Goal: Use online tool/utility

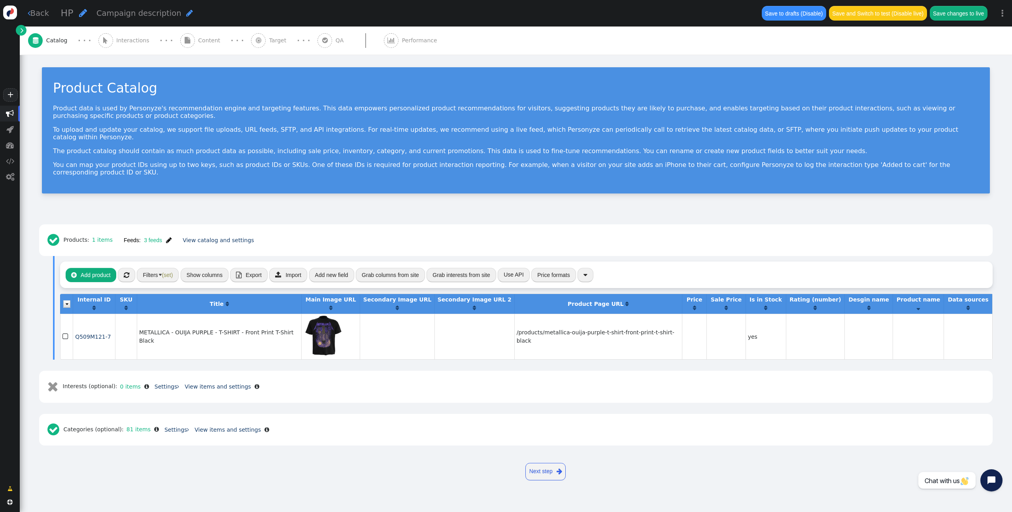
click at [198, 42] on span "Content" at bounding box center [210, 40] width 25 height 8
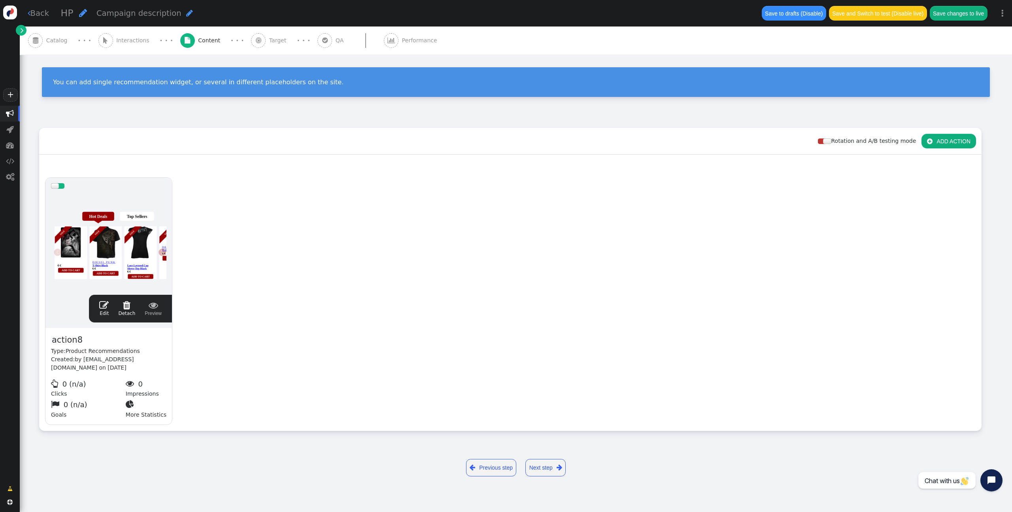
click at [269, 44] on span "Target" at bounding box center [279, 40] width 21 height 8
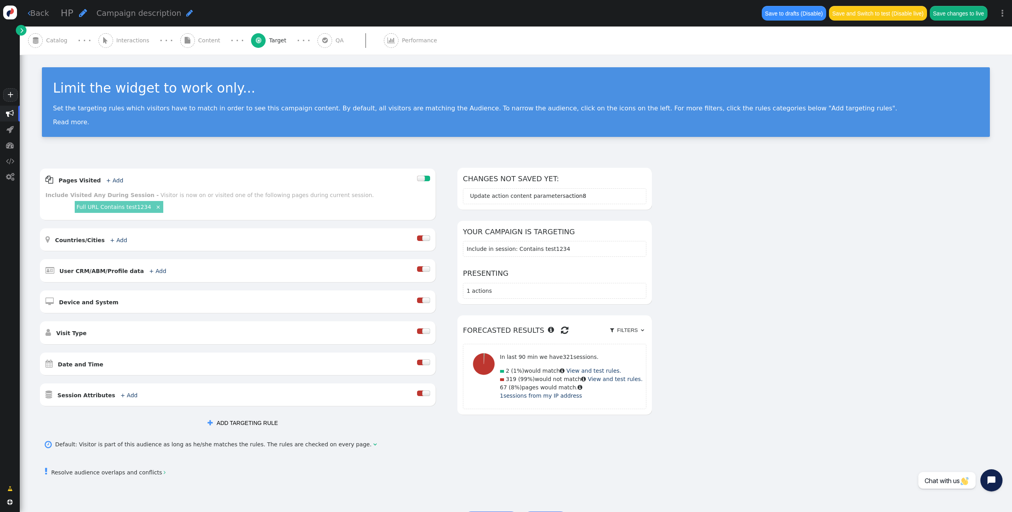
click at [318, 38] on span "" at bounding box center [325, 40] width 15 height 15
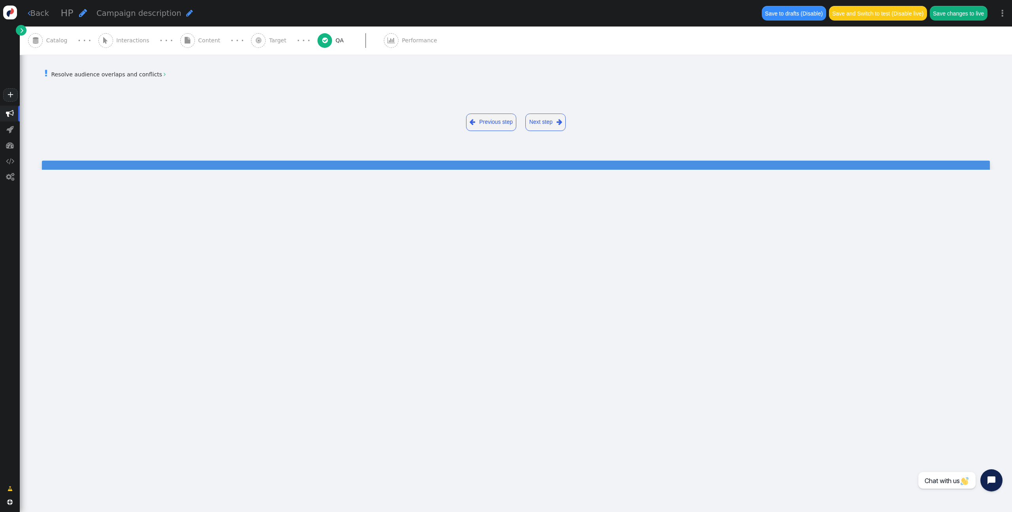
type input "[URL][DOMAIN_NAME]"
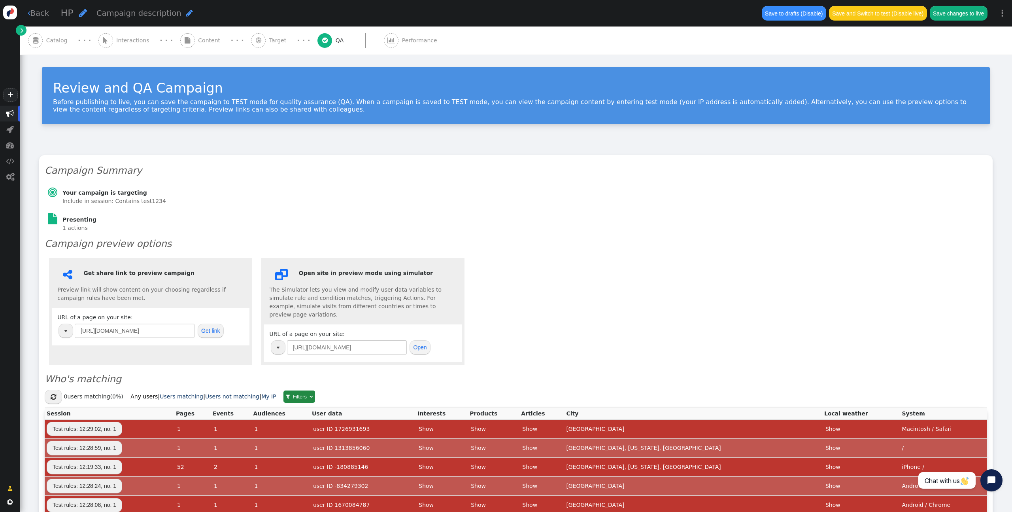
click at [105, 40] on span "" at bounding box center [105, 40] width 15 height 15
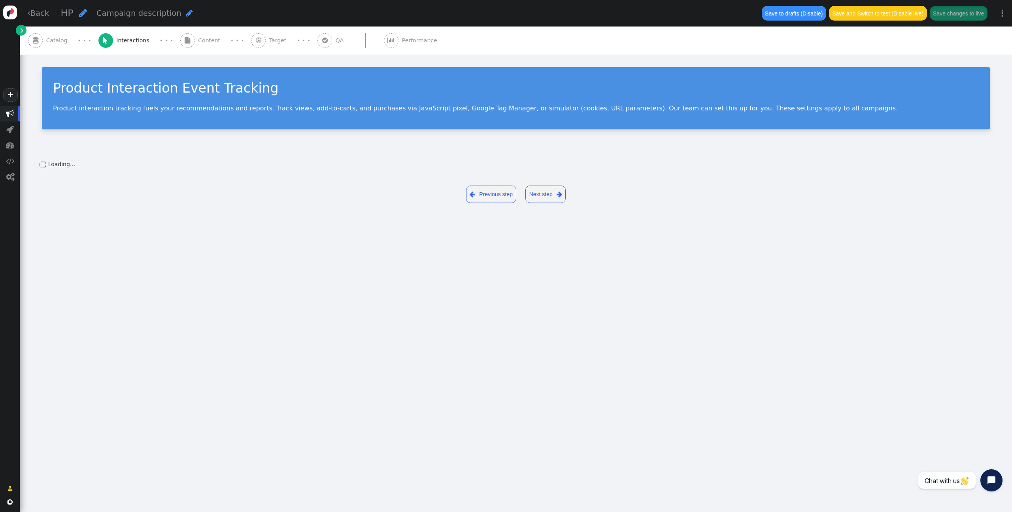
click at [36, 39] on span "" at bounding box center [36, 40] width 6 height 6
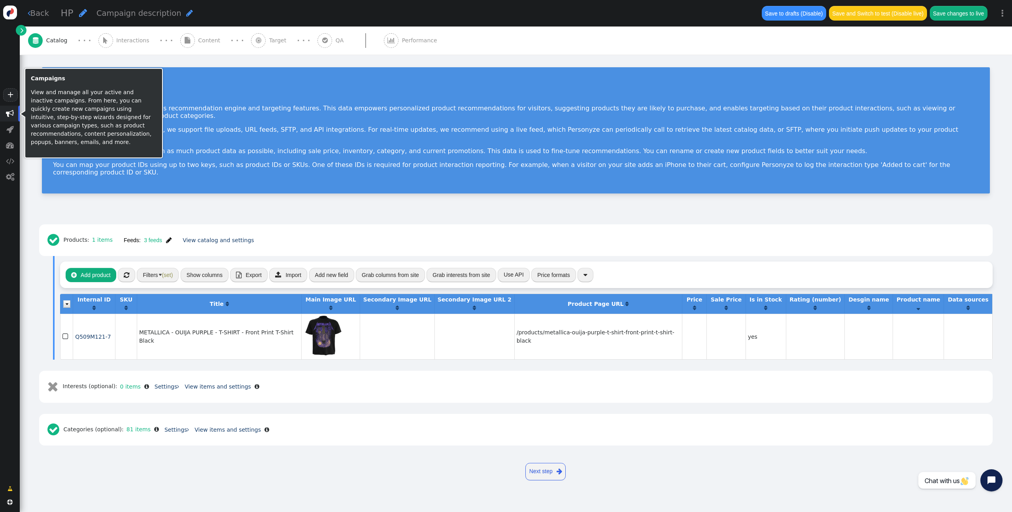
click at [7, 112] on span "" at bounding box center [10, 114] width 8 height 8
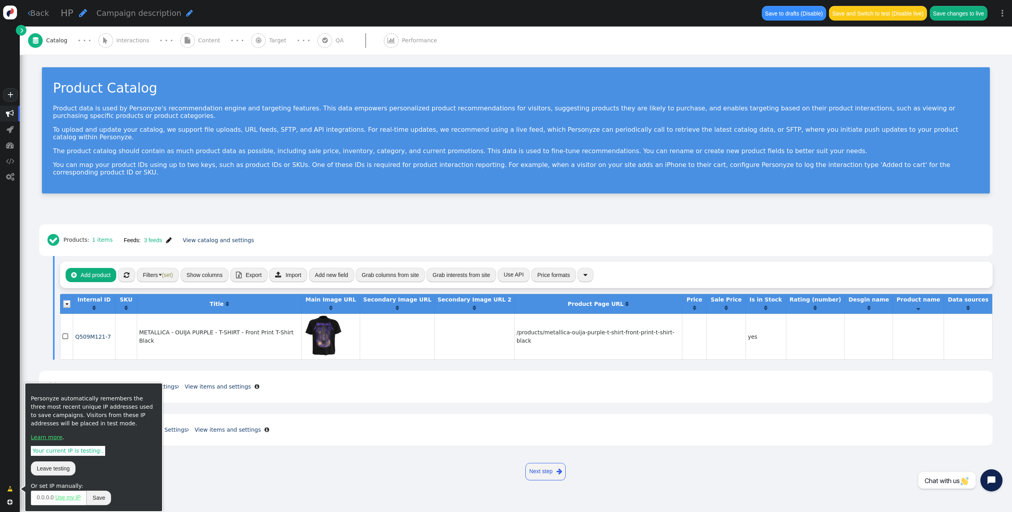
click at [12, 488] on span "" at bounding box center [10, 488] width 5 height 8
drag, startPoint x: 57, startPoint y: 463, endPoint x: 71, endPoint y: 461, distance: 13.9
click at [57, 463] on button "Leave testing" at bounding box center [53, 468] width 45 height 14
